Goal: Communication & Community: Answer question/provide support

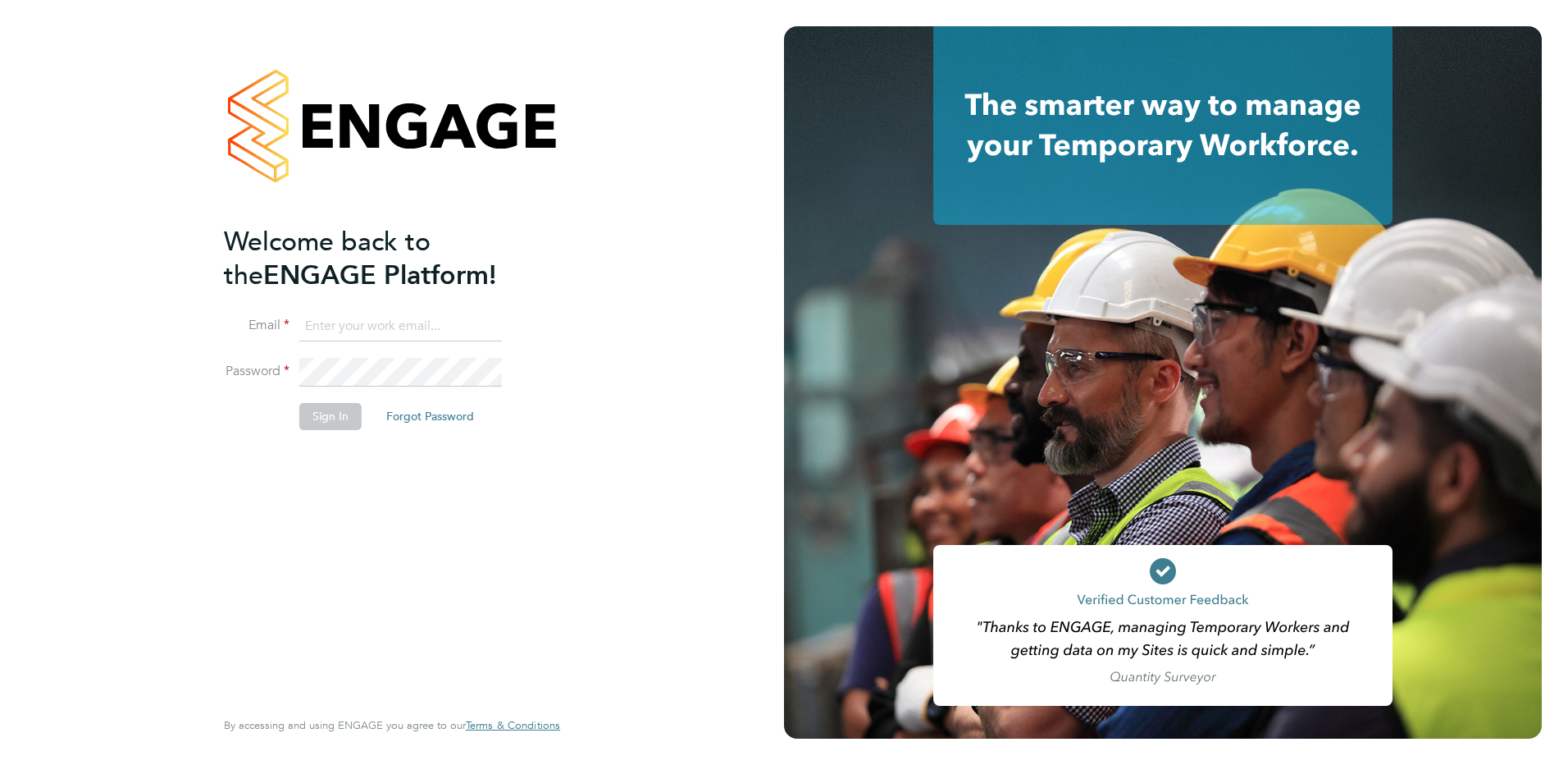
type input "[EMAIL_ADDRESS][DOMAIN_NAME]"
click at [313, 417] on button "Sign In" at bounding box center [330, 416] width 63 height 26
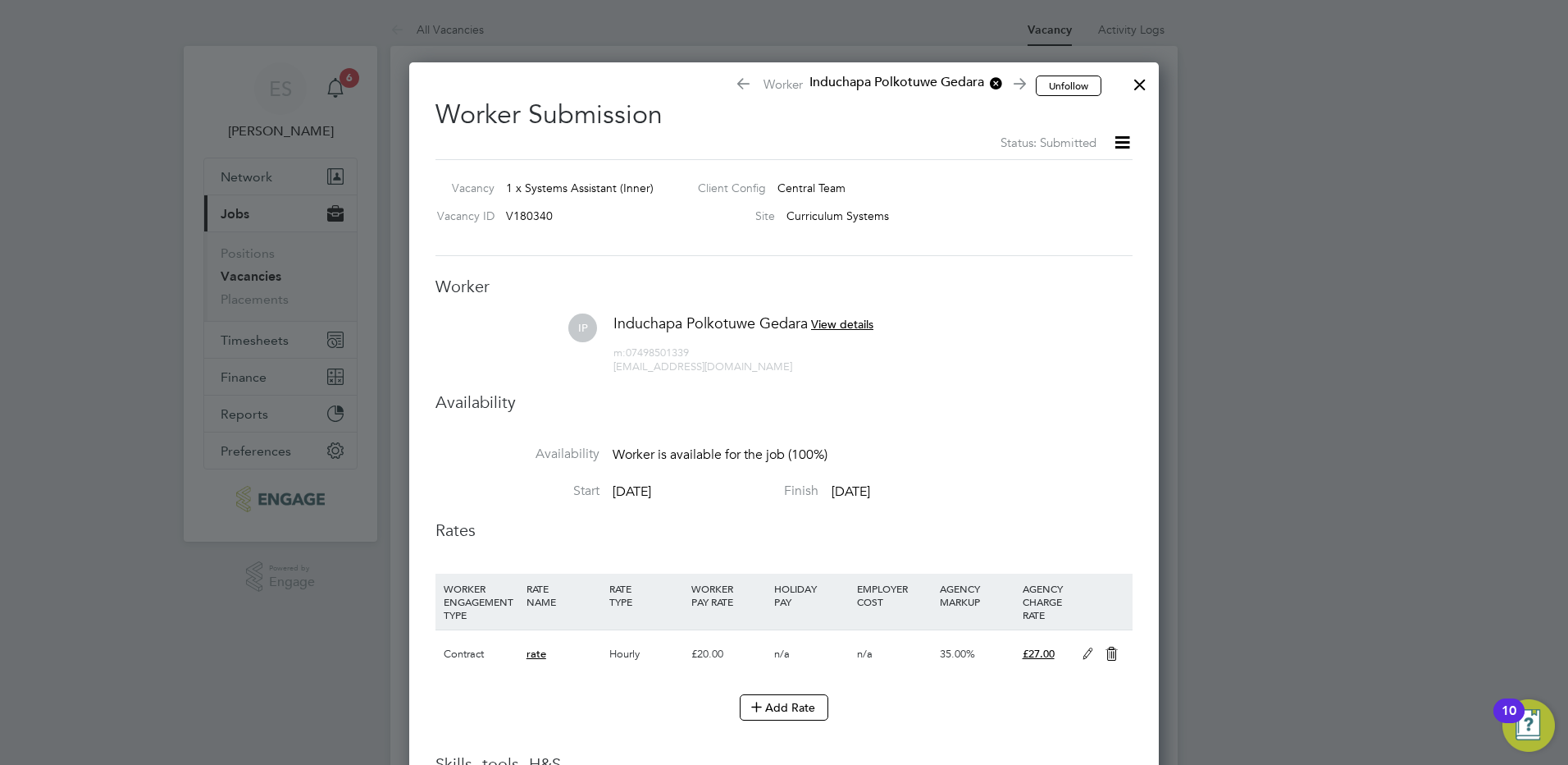
click at [1135, 90] on div at bounding box center [1140, 81] width 30 height 30
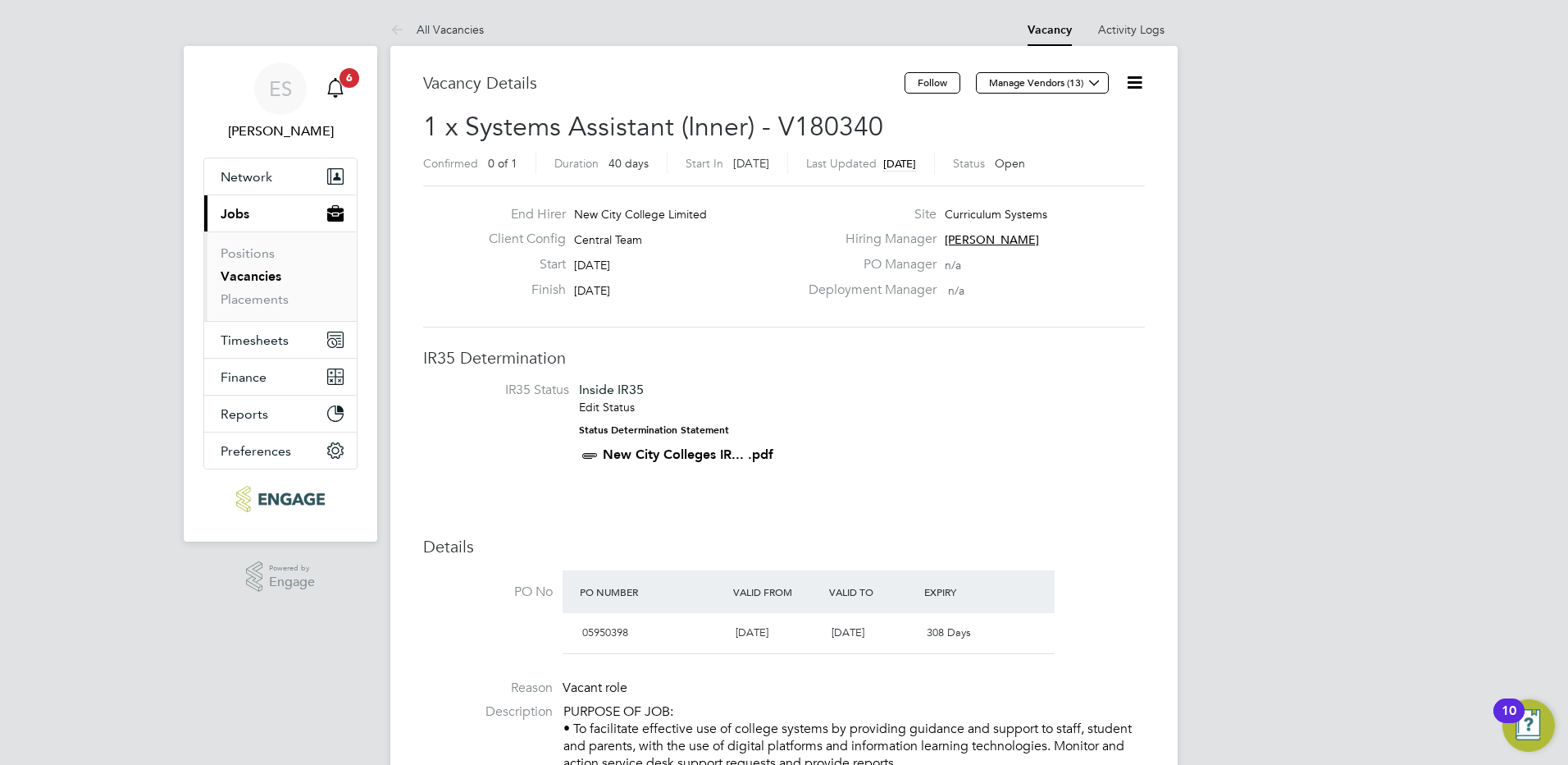
click at [336, 85] on icon "Main navigation" at bounding box center [336, 88] width 20 height 20
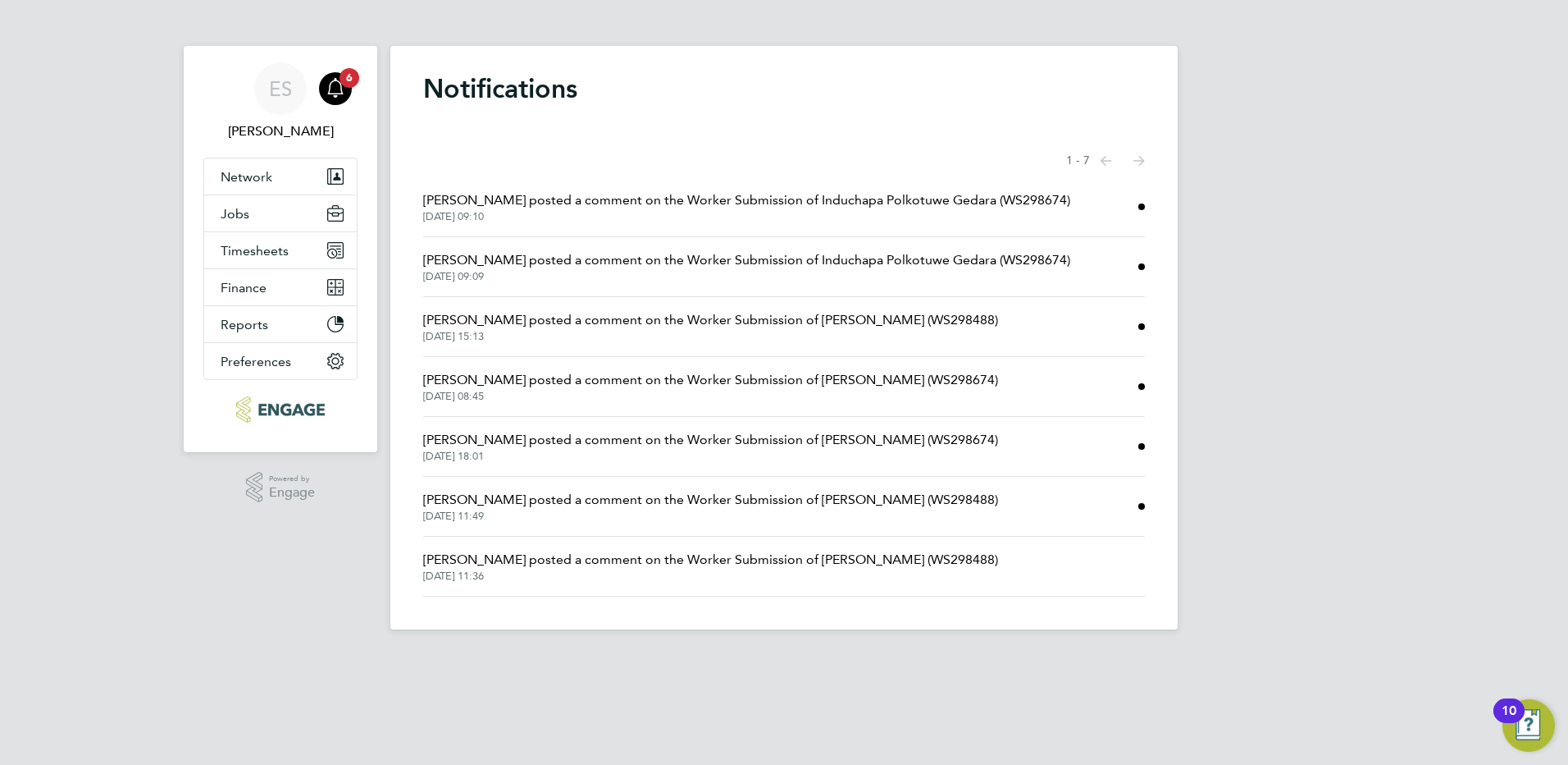
click at [621, 196] on span "[PERSON_NAME] posted a comment on the Worker Submission of Induchapa Polkotuwe …" at bounding box center [746, 200] width 647 height 20
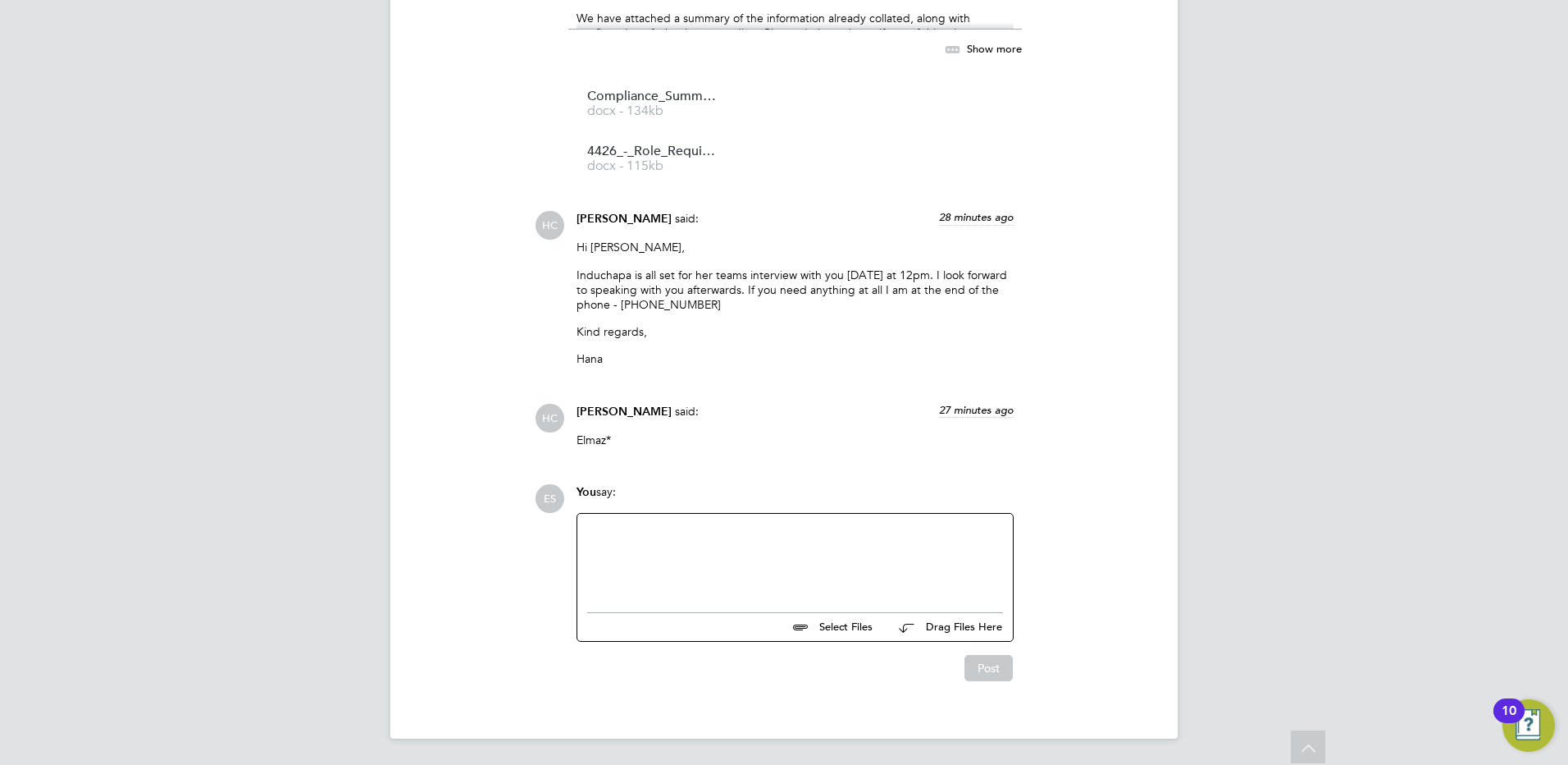
click at [819, 550] on div at bounding box center [794, 559] width 416 height 71
click at [895, 533] on div "Thank you Hana - but has this been set up? I am yet to recieve an invitation li…" at bounding box center [794, 559] width 416 height 71
click at [1001, 527] on div "Thank you Hana - but has this been set up? I am yet to receive an invitation li…" at bounding box center [794, 559] width 416 height 71
click at [988, 665] on button "Post" at bounding box center [988, 667] width 49 height 26
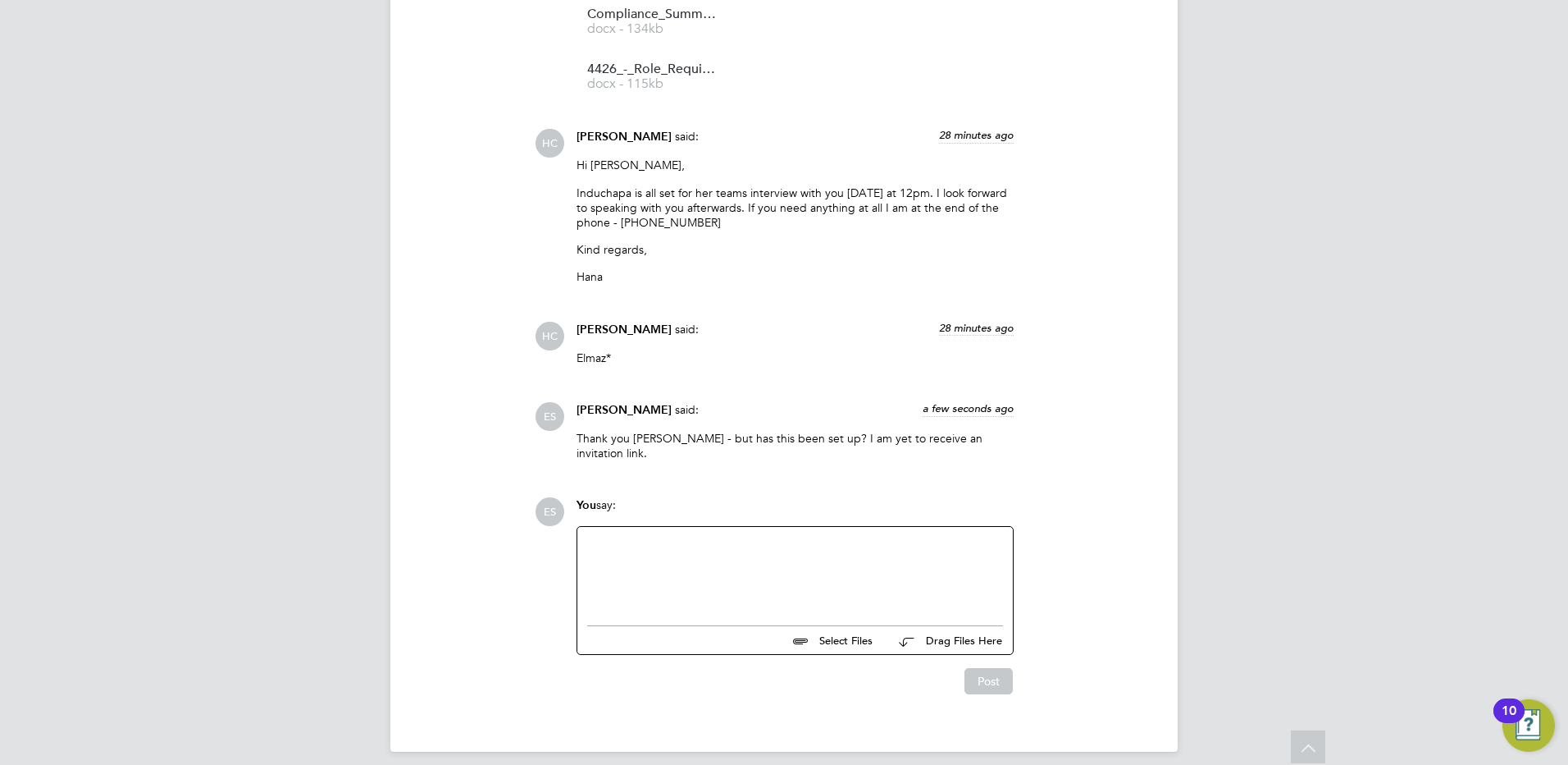
click at [822, 537] on div at bounding box center [794, 572] width 416 height 71
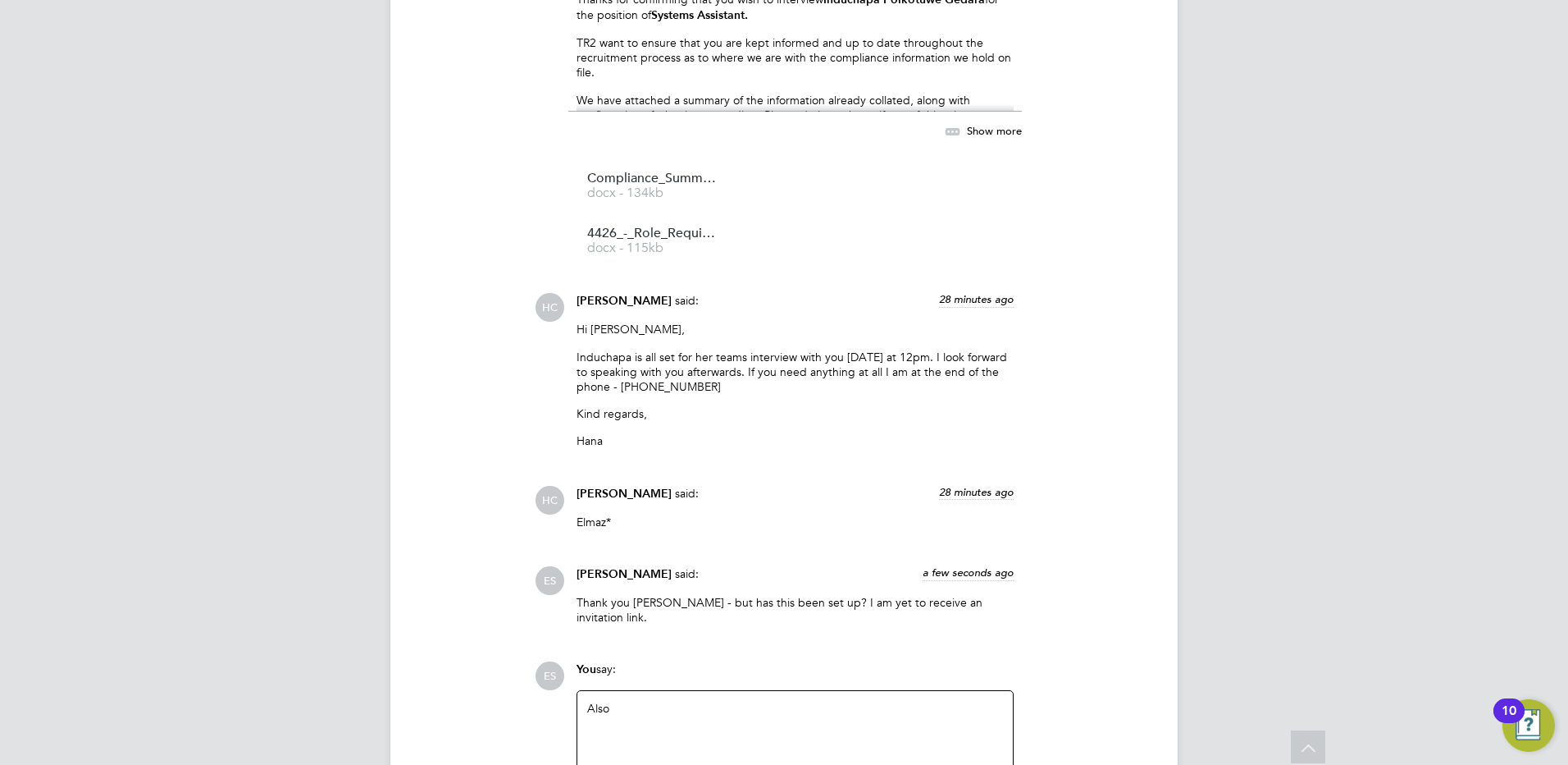
scroll to position [2352, 0]
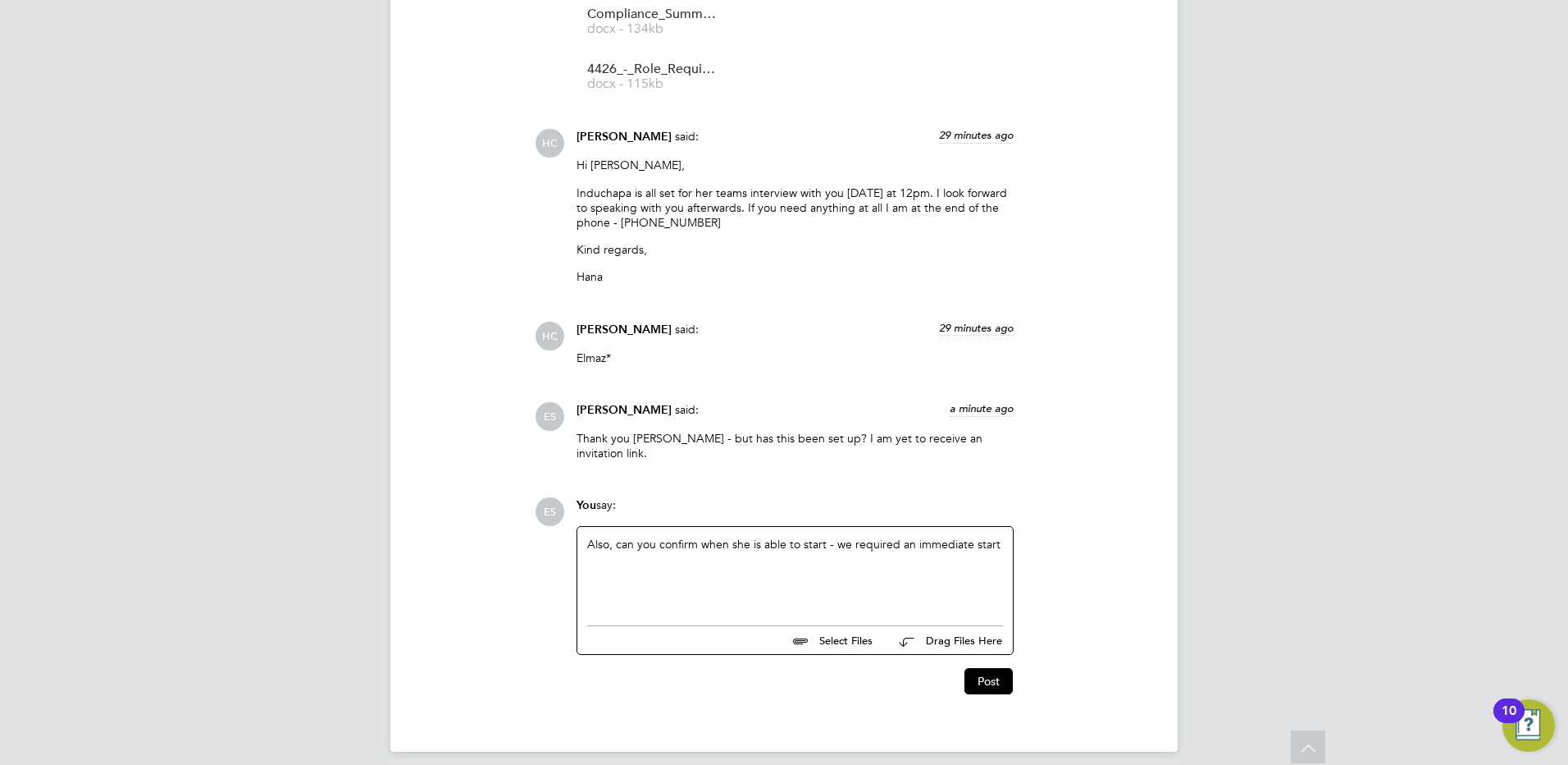
click at [898, 537] on div "Also, can you confirm when she is able to start - we required an immediate start" at bounding box center [794, 572] width 416 height 71
click at [1001, 668] on button "Post" at bounding box center [988, 681] width 49 height 26
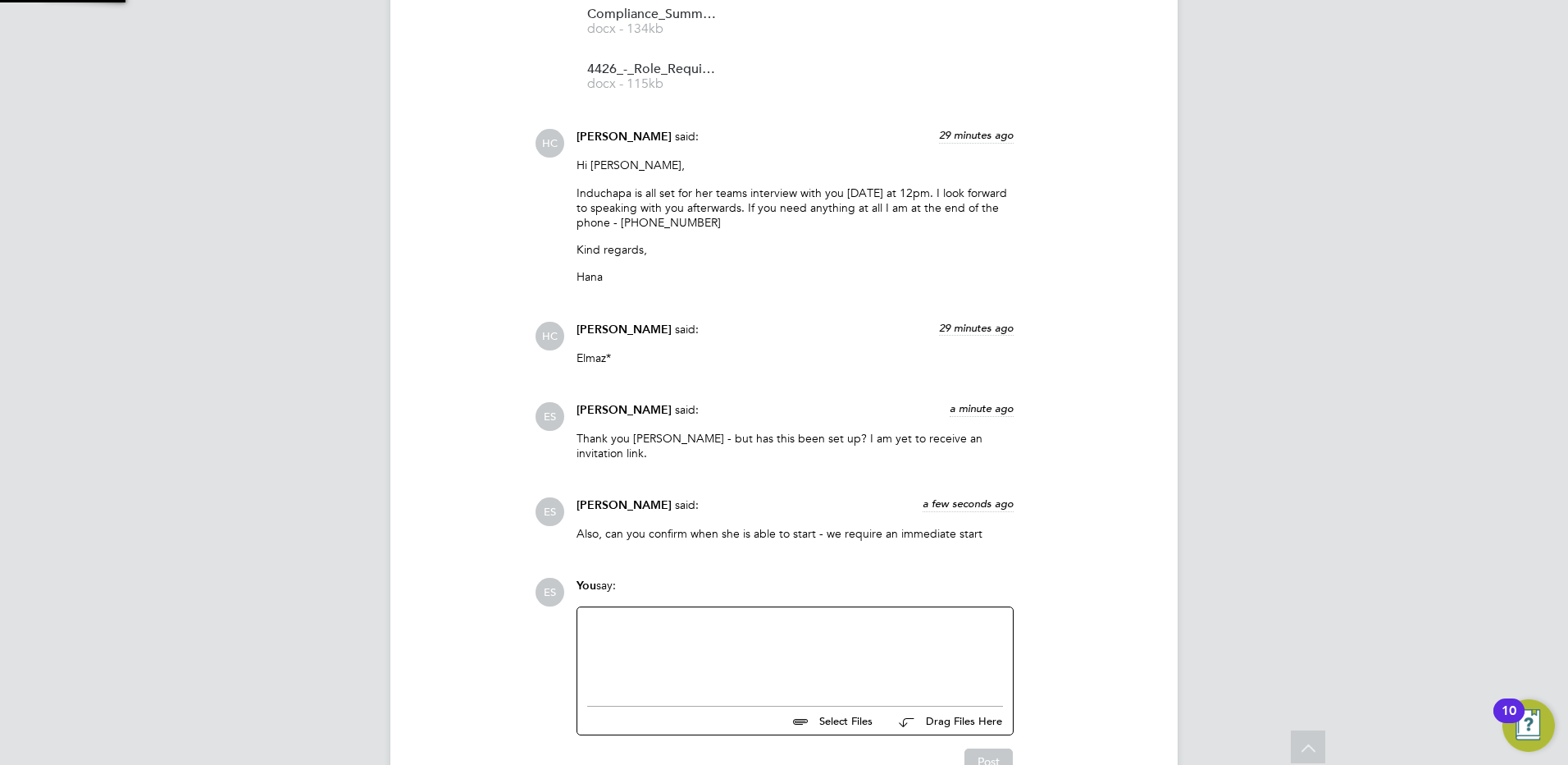
scroll to position [2432, 0]
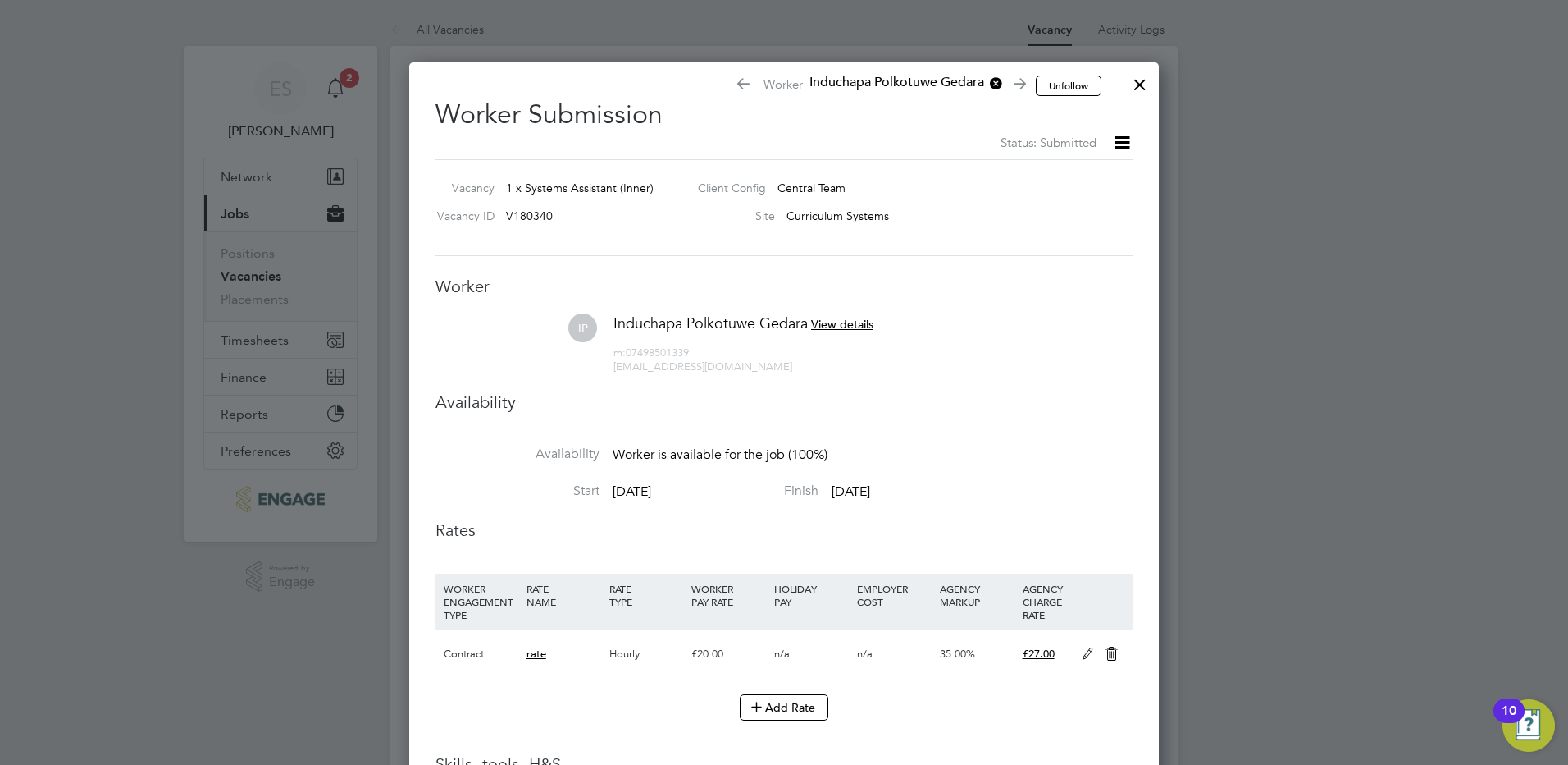
click at [1143, 76] on div at bounding box center [1140, 81] width 30 height 30
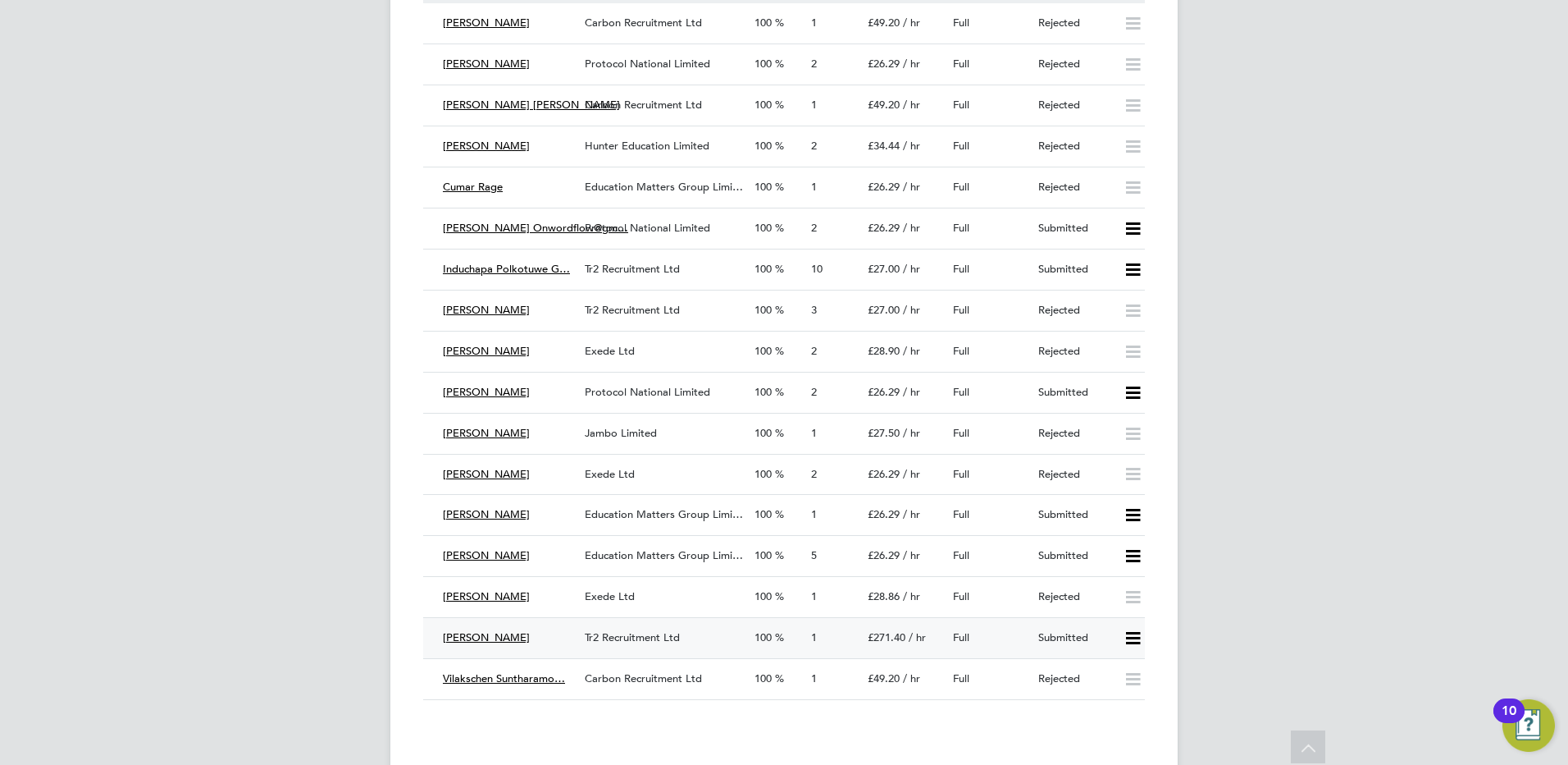
click at [630, 637] on span "Tr2 Recruitment Ltd" at bounding box center [632, 637] width 95 height 14
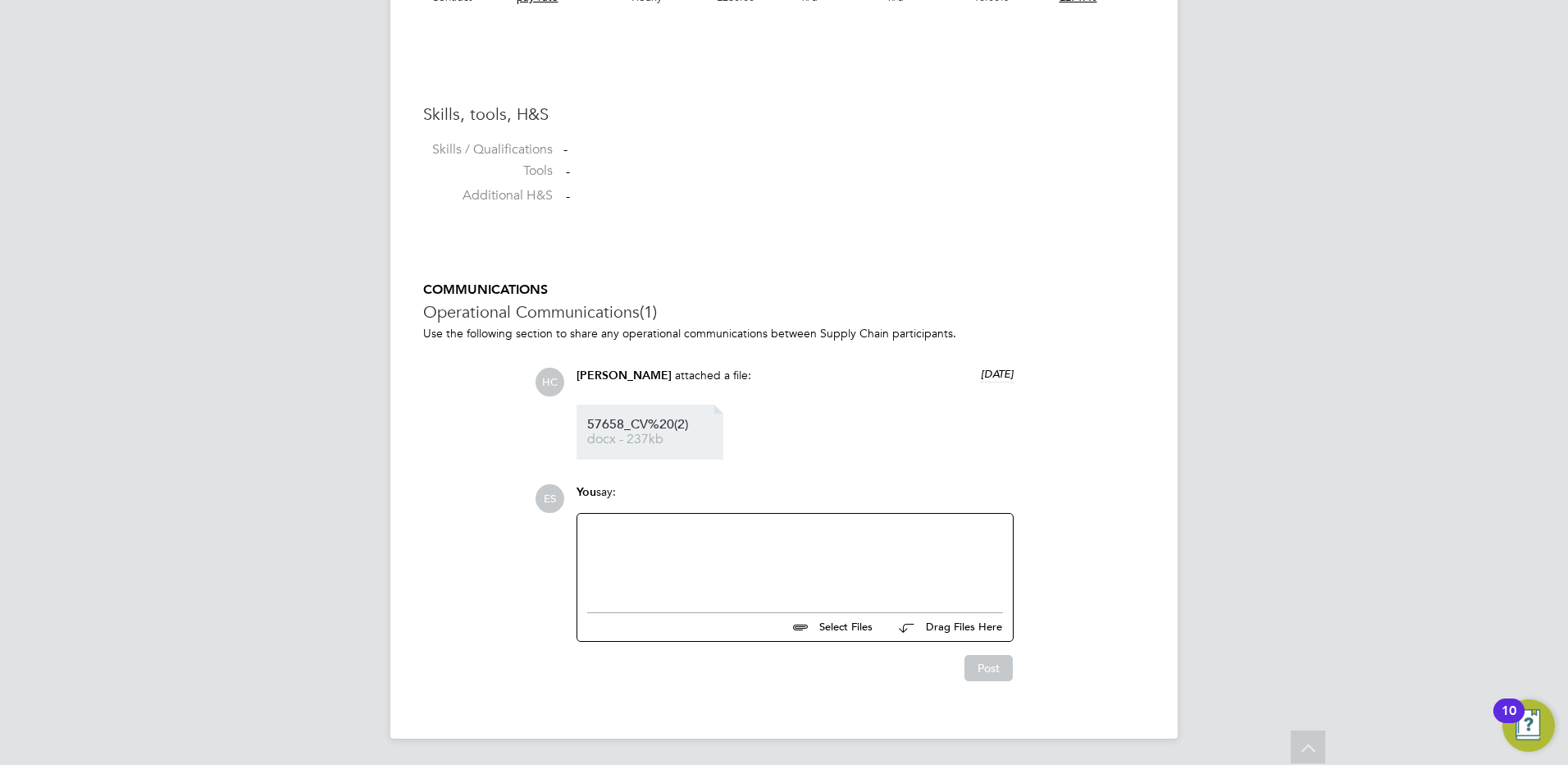
click at [654, 443] on span "docx - 237kb" at bounding box center [653, 439] width 132 height 12
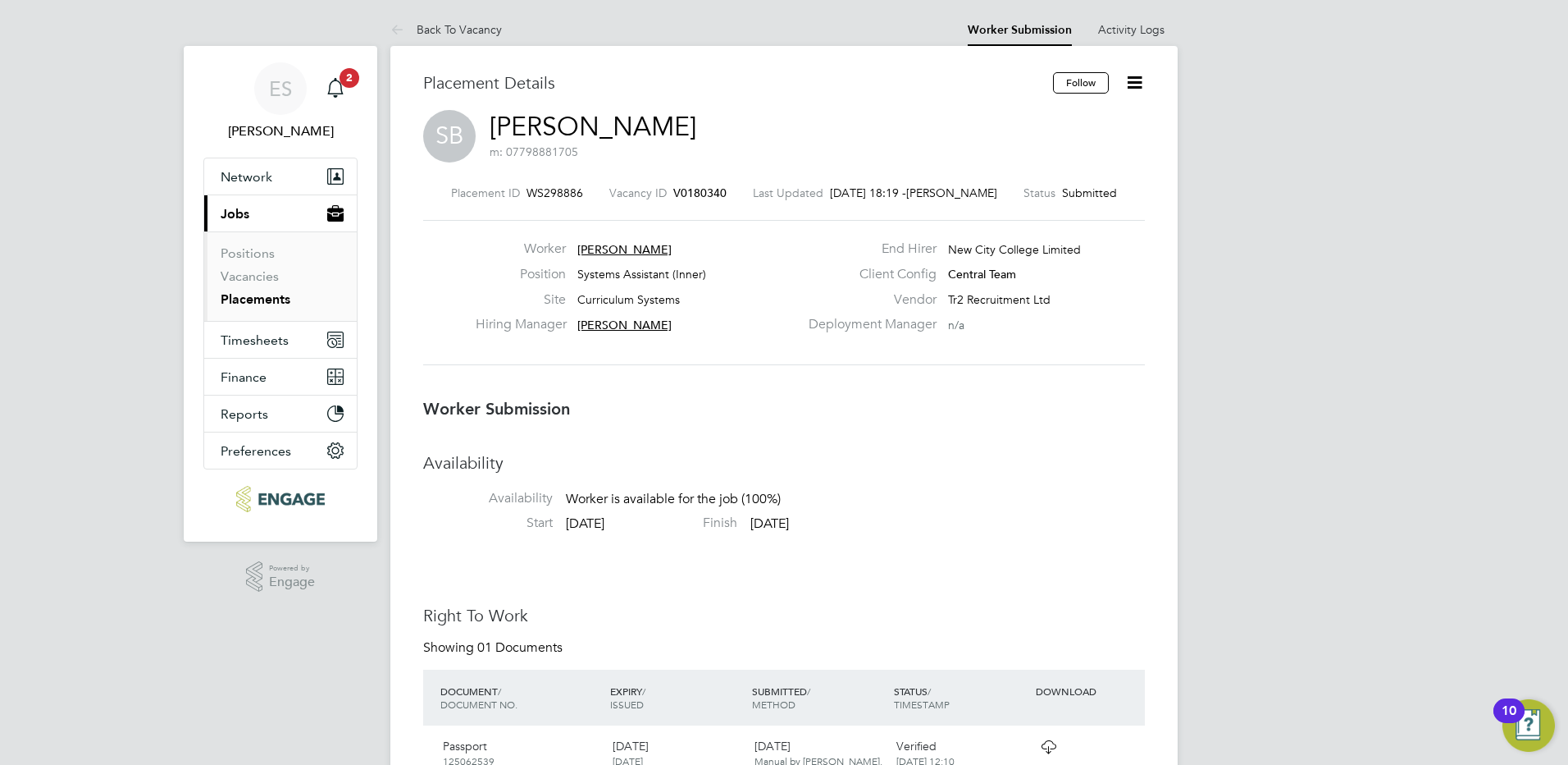
click at [1141, 72] on icon at bounding box center [1134, 82] width 21 height 21
click at [1023, 181] on li "Reject" at bounding box center [1066, 176] width 152 height 23
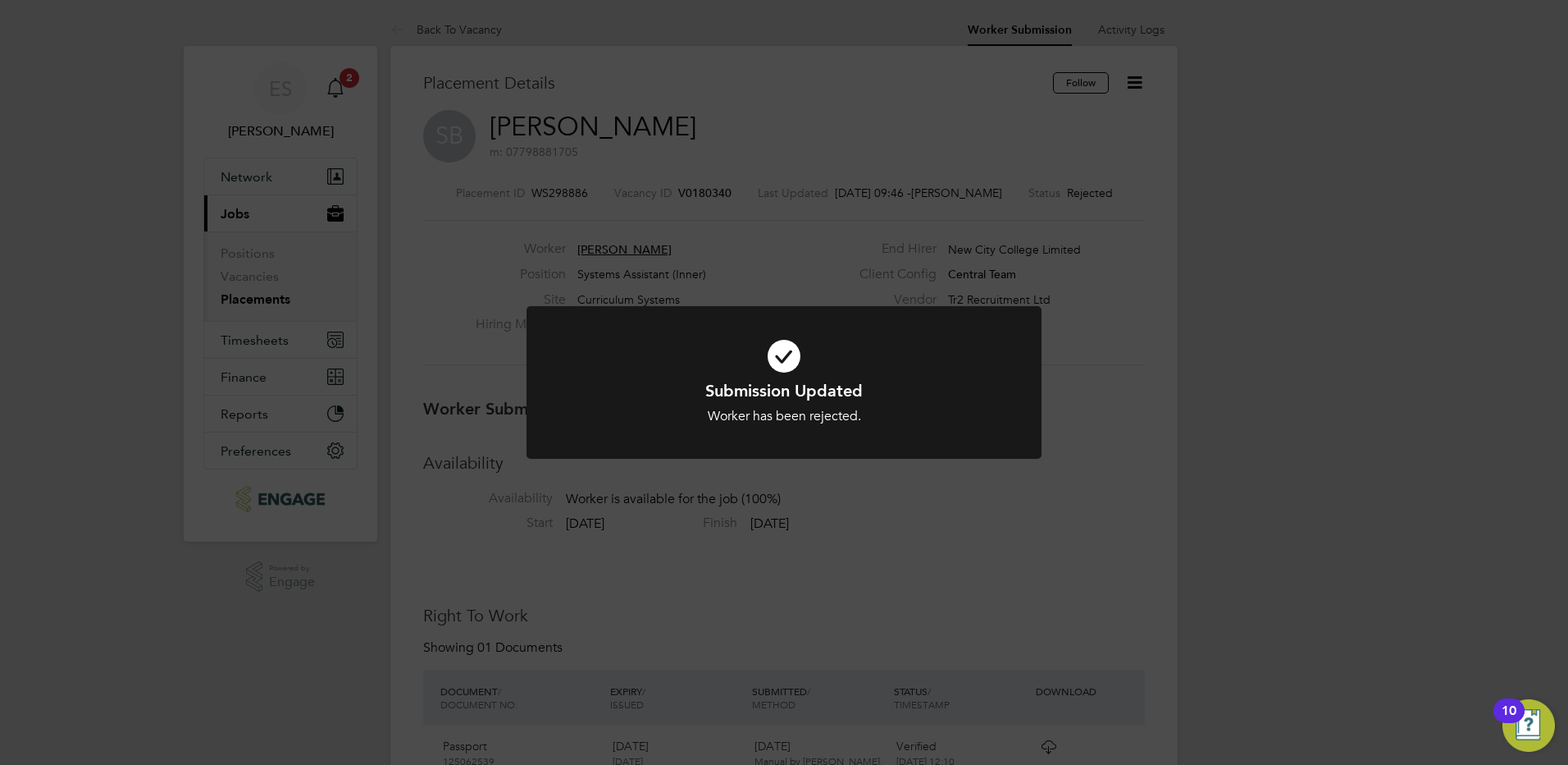
click at [118, 180] on div "Submission Updated Worker has been rejected. Cancel Okay" at bounding box center [784, 382] width 1568 height 765
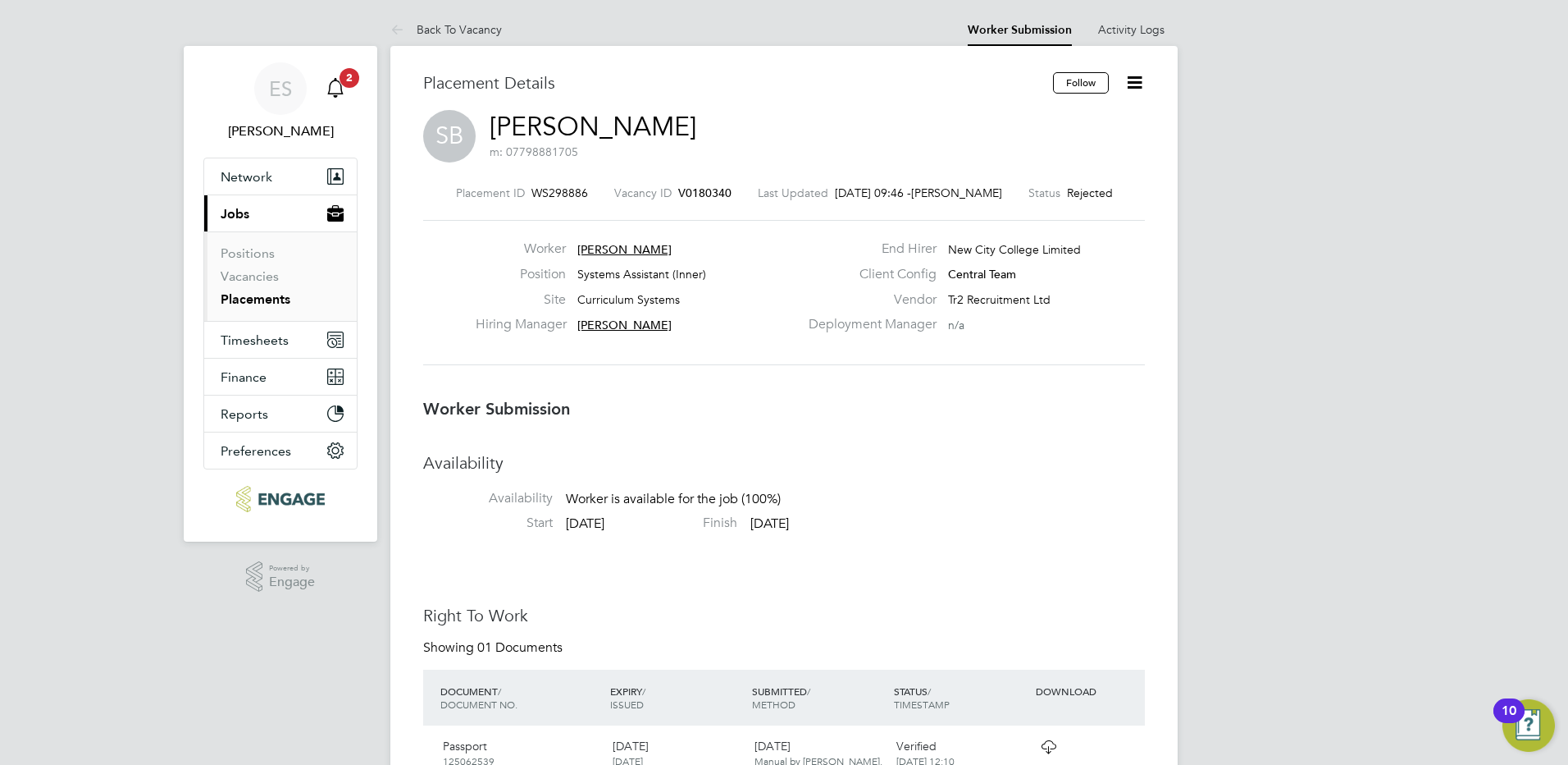
click at [334, 90] on icon "Main navigation" at bounding box center [336, 88] width 20 height 20
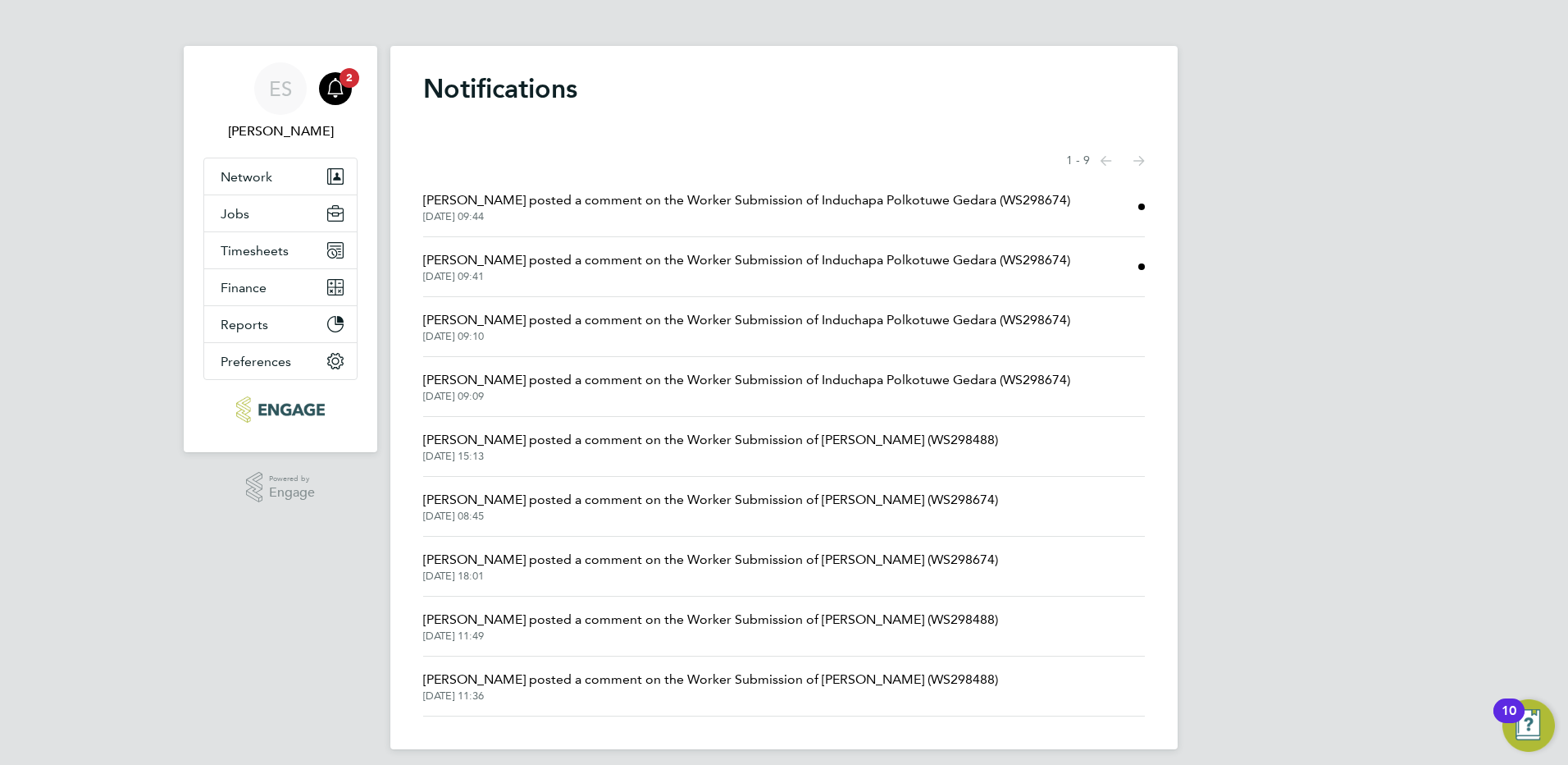
click at [629, 203] on span "[PERSON_NAME] posted a comment on the Worker Submission of Induchapa Polkotuwe …" at bounding box center [746, 200] width 647 height 20
